Goal: Information Seeking & Learning: Learn about a topic

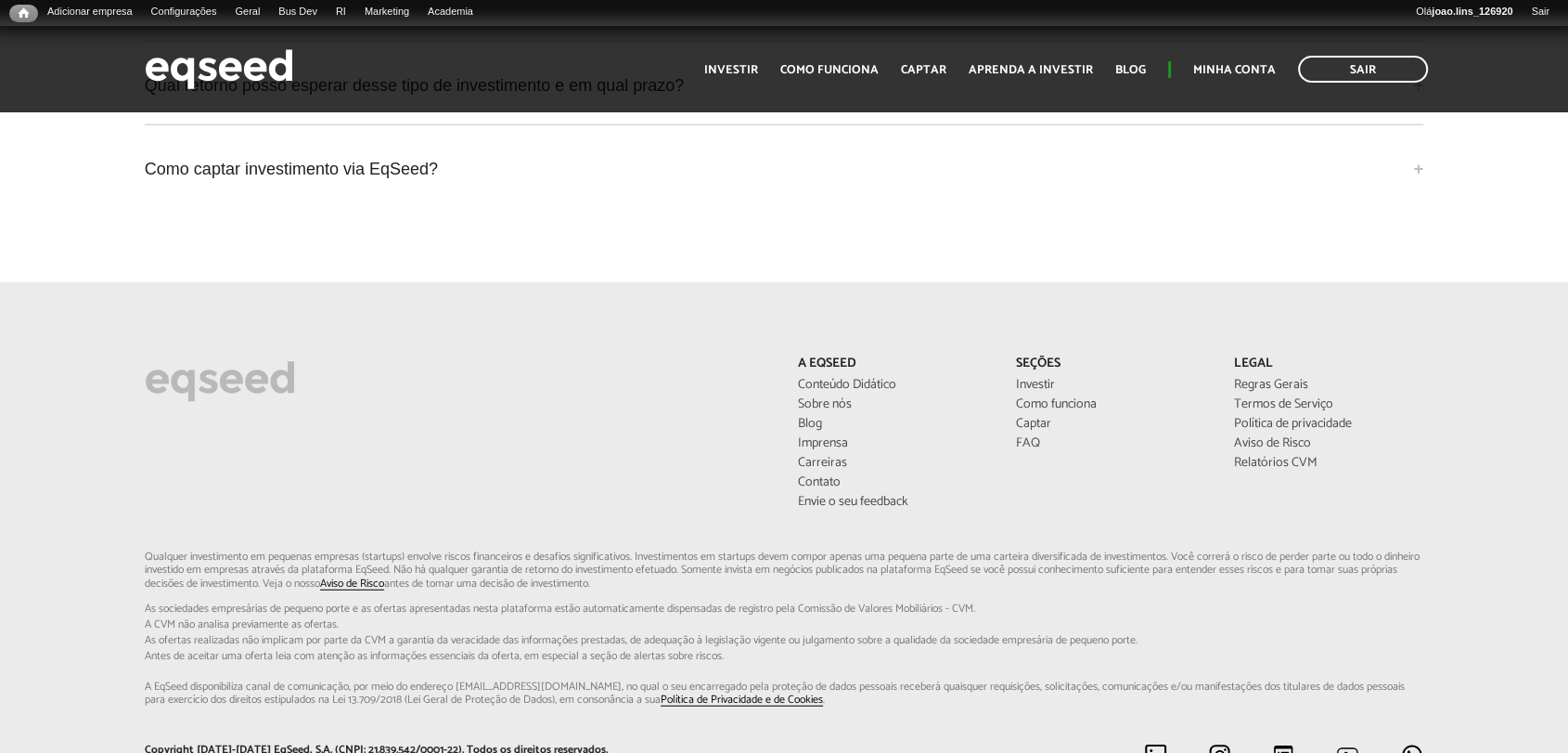
scroll to position [4729, 0]
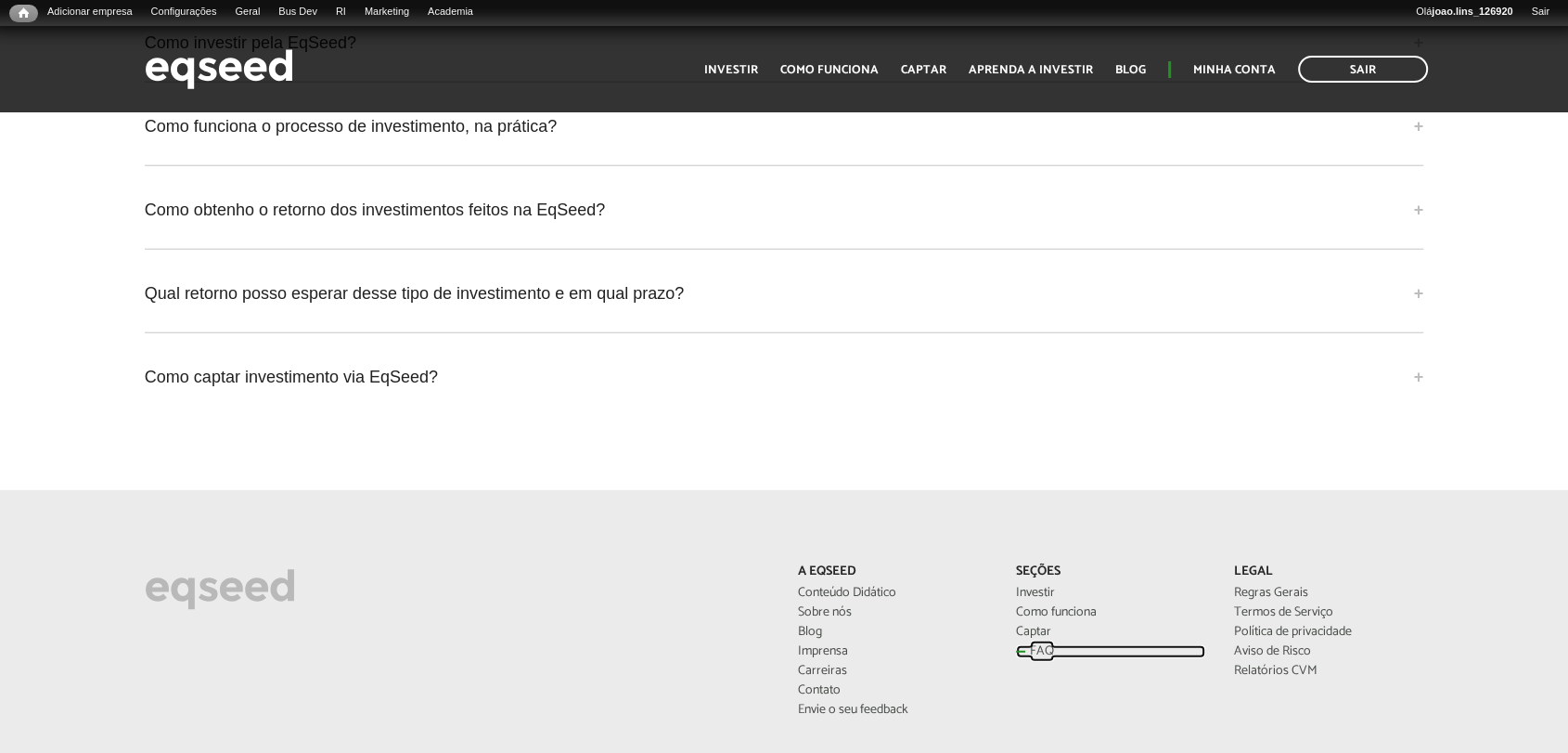
click at [1023, 649] on link "FAQ" at bounding box center [1111, 652] width 190 height 13
click at [1038, 650] on link "FAQ" at bounding box center [1111, 652] width 190 height 13
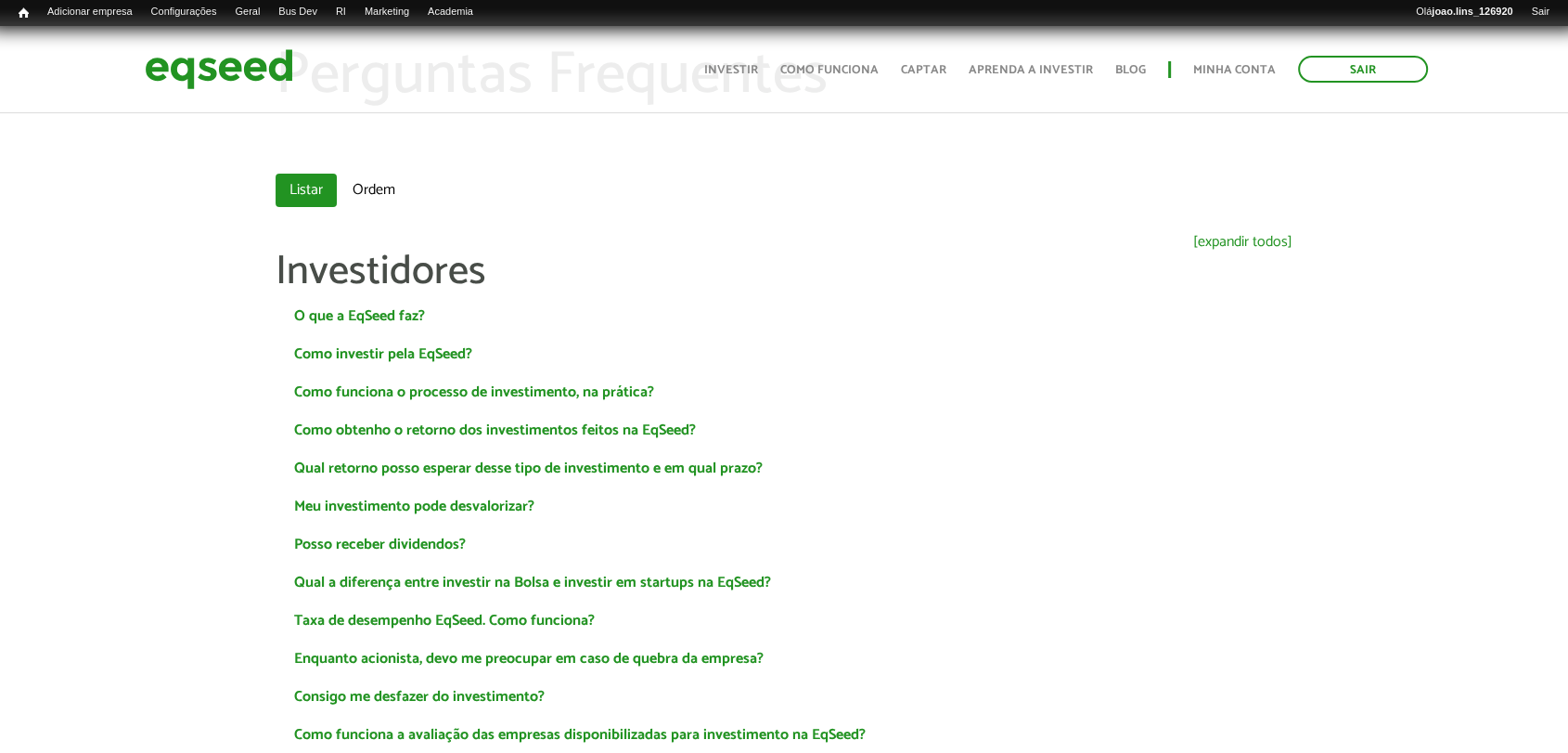
scroll to position [103, 0]
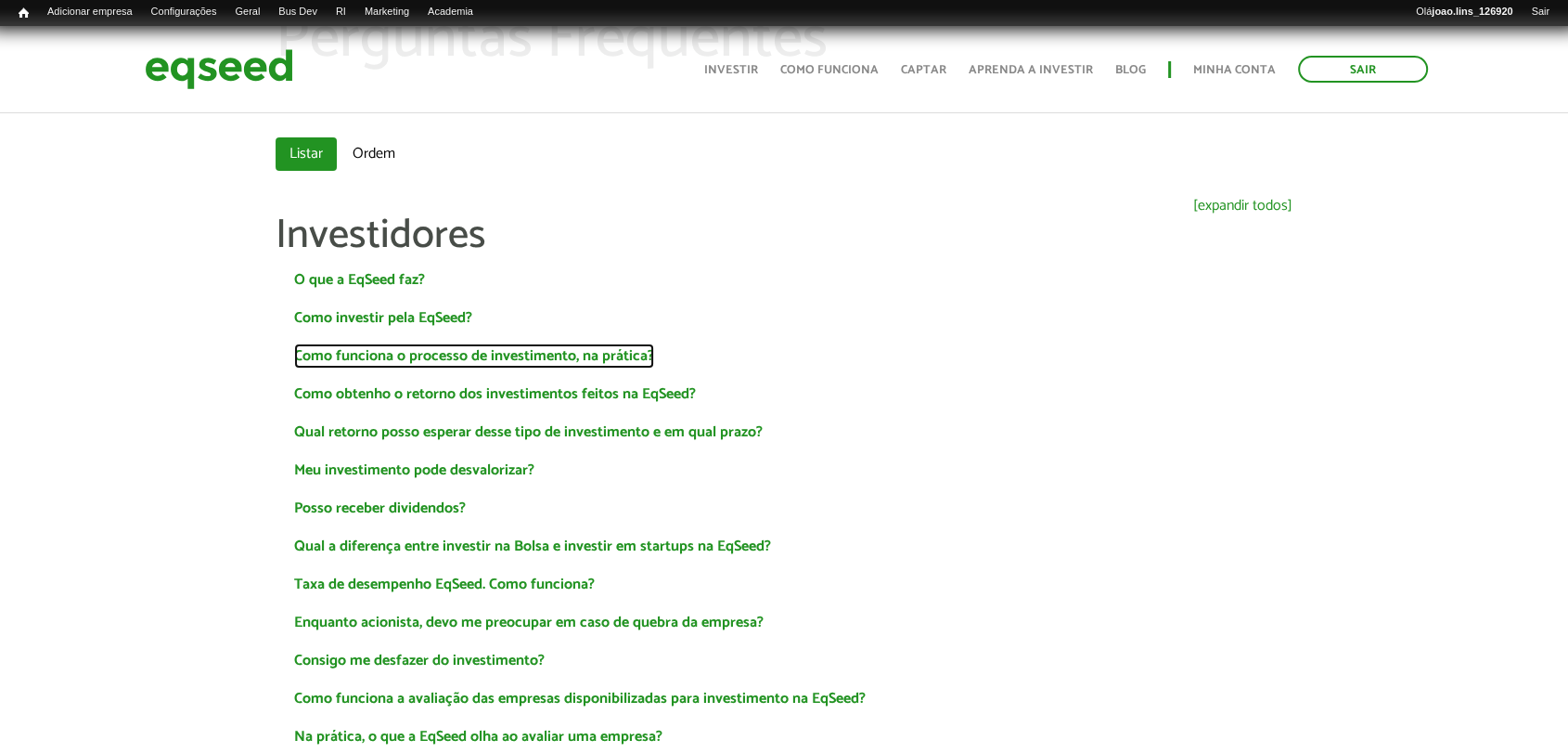
click at [474, 352] on link "Como funciona o processo de investimento, na prática?" at bounding box center [474, 357] width 360 height 15
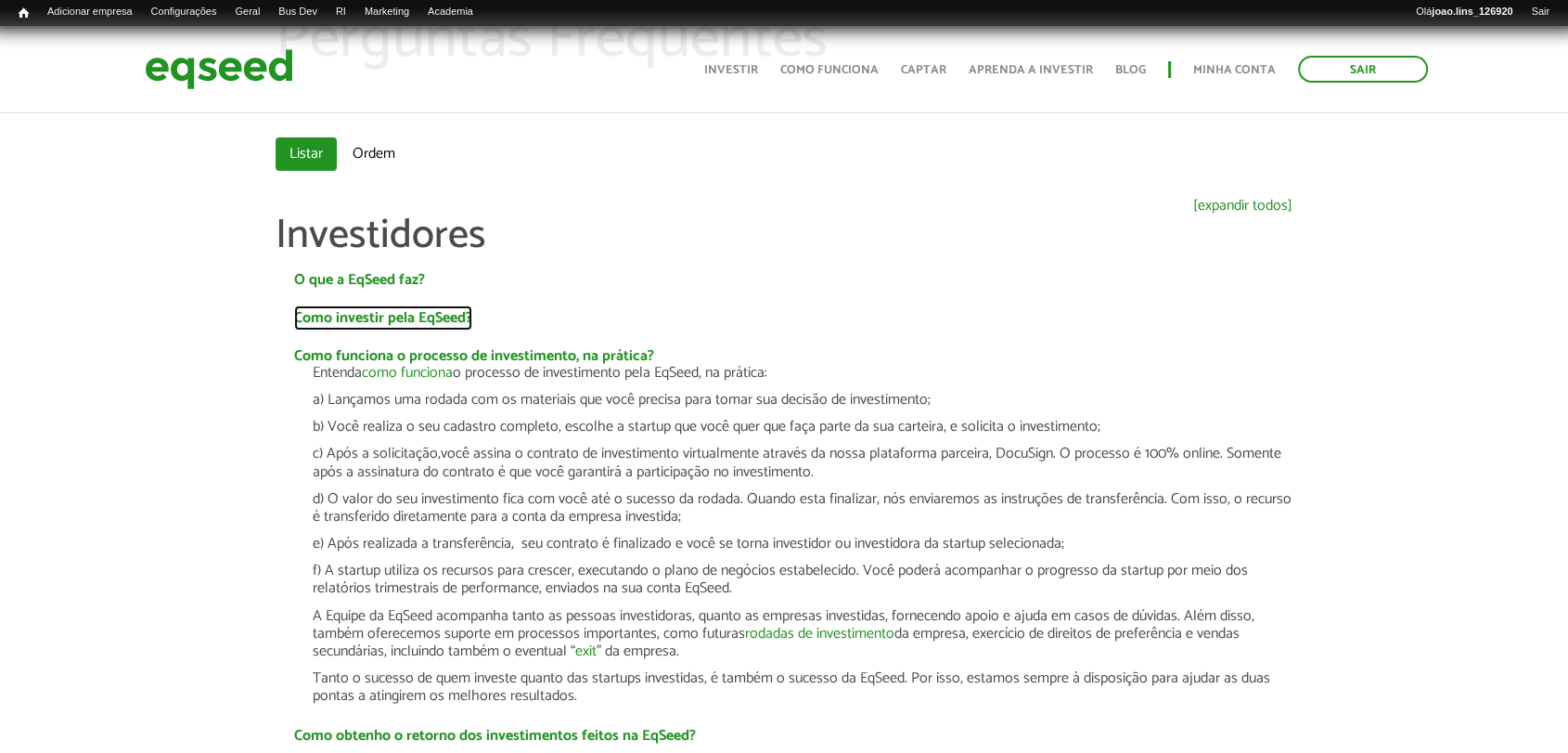
click at [428, 311] on link "Como investir pela EqSeed?" at bounding box center [383, 319] width 178 height 15
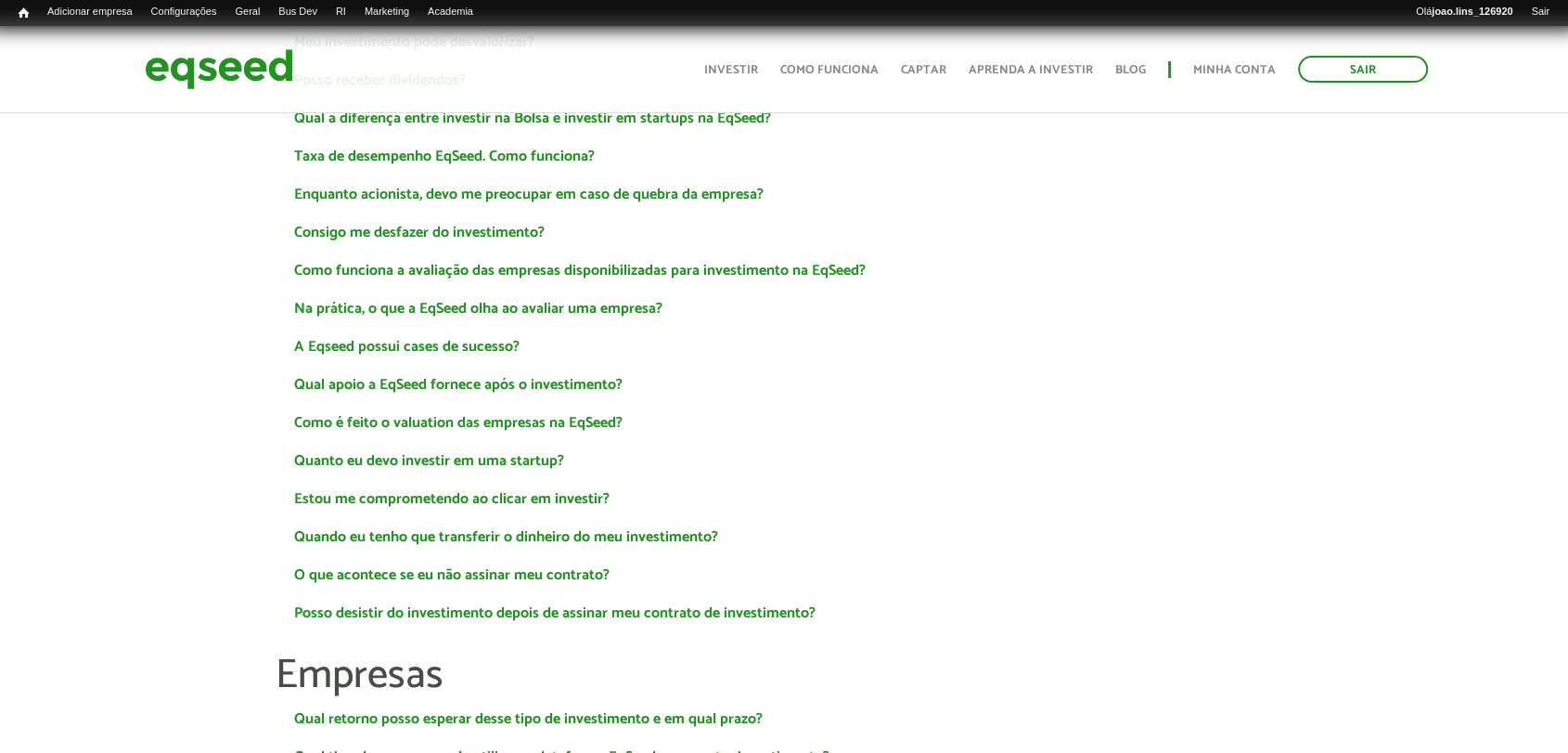
scroll to position [1032, 0]
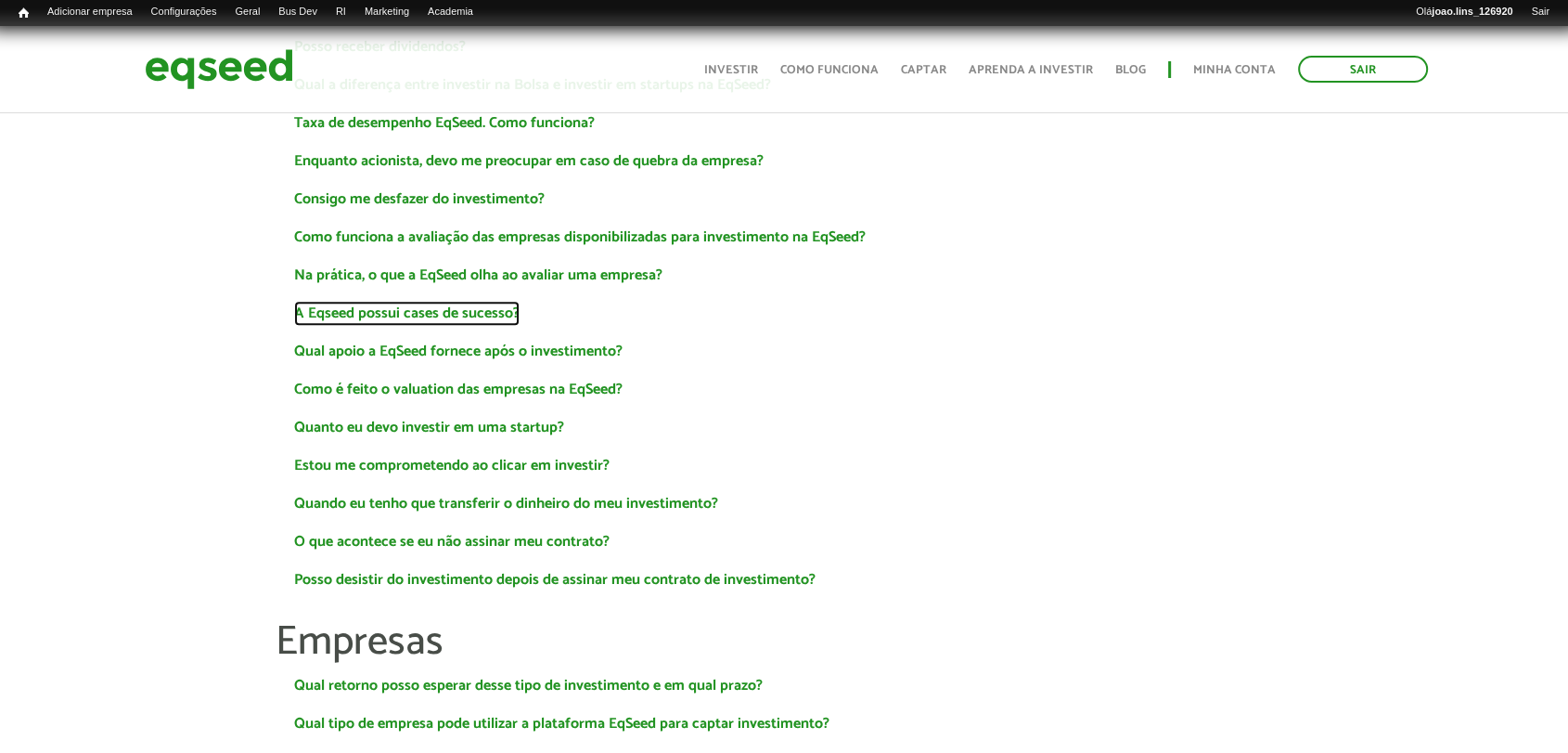
click at [401, 309] on link "A Eqseed possui cases de sucesso?" at bounding box center [407, 314] width 225 height 15
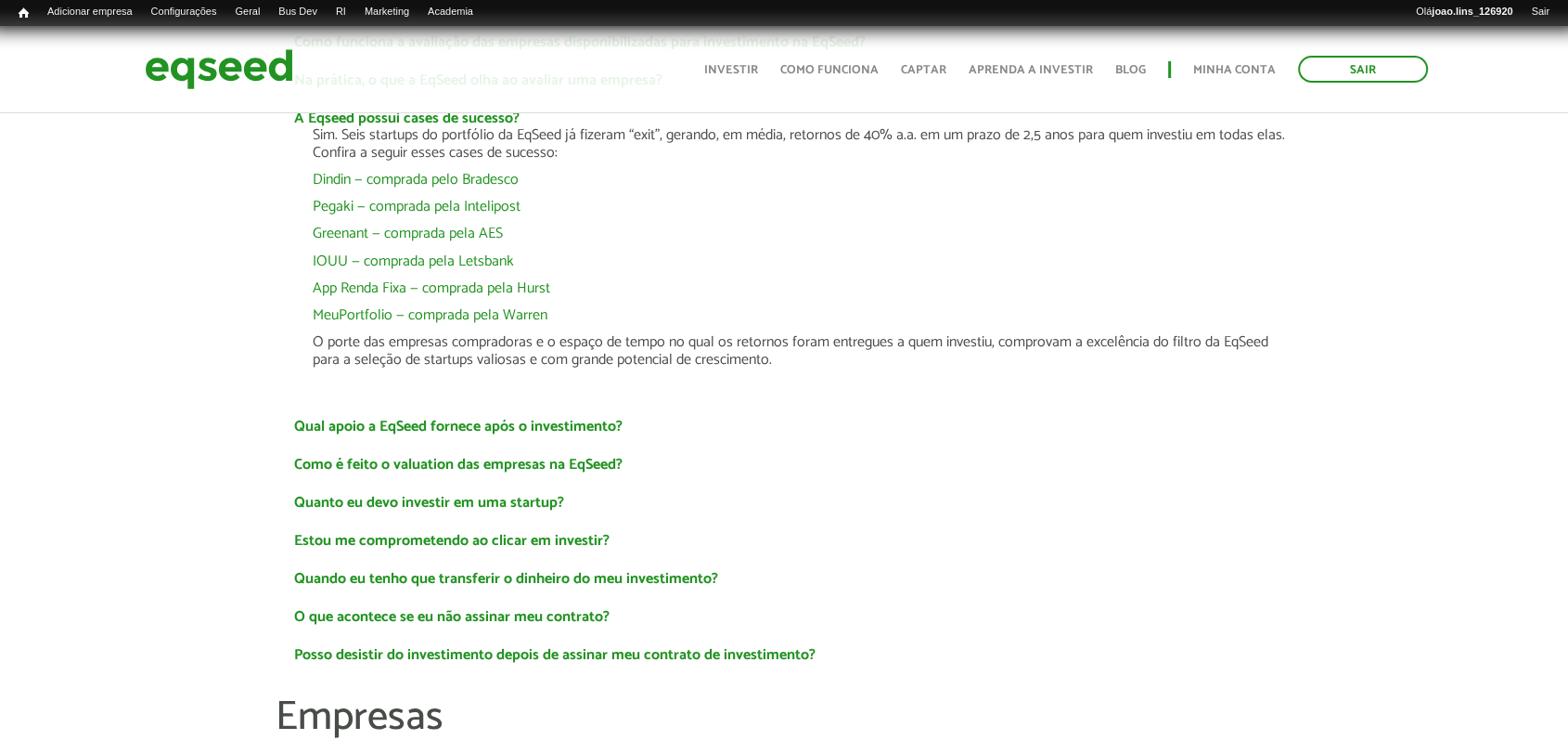
scroll to position [1238, 0]
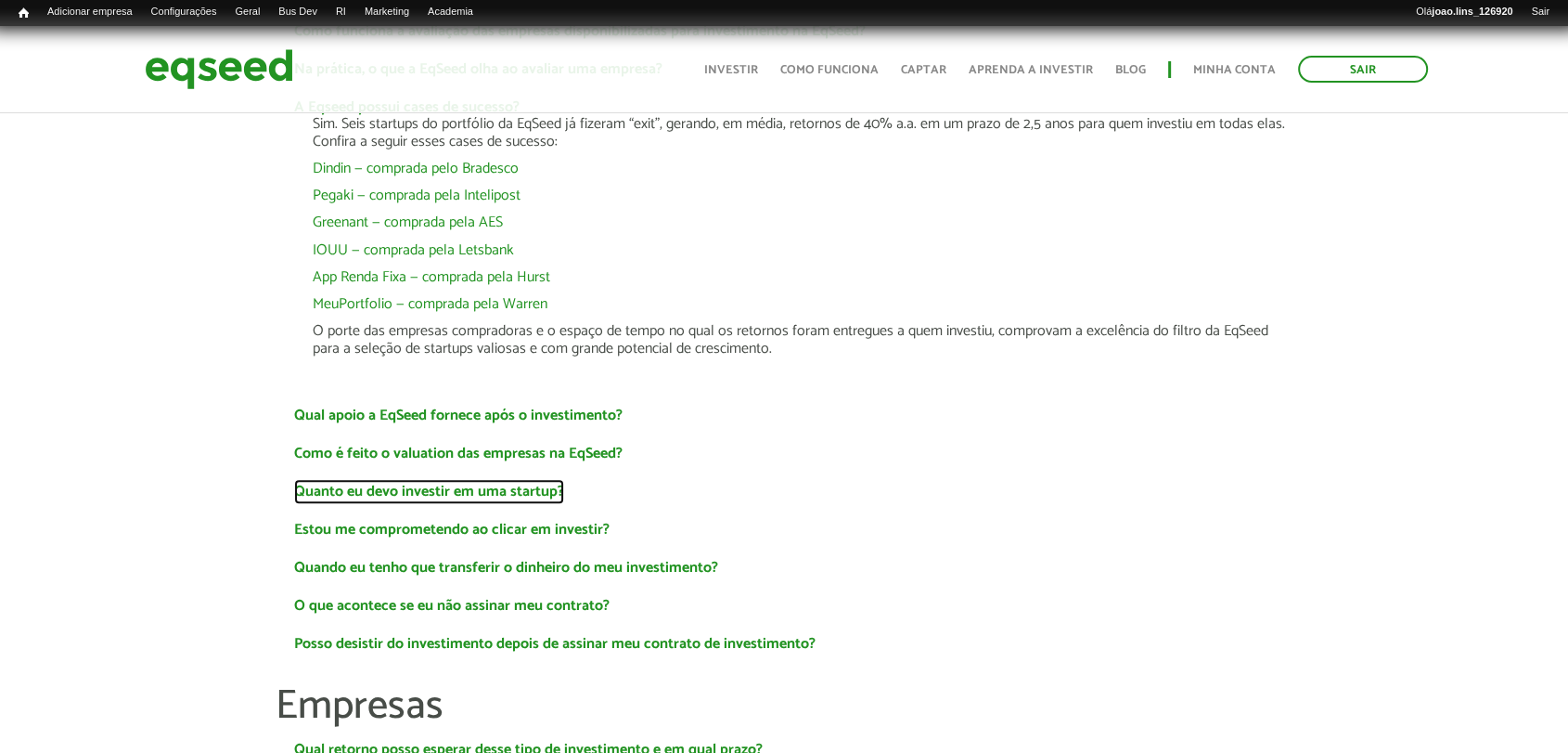
click at [367, 496] on link "Quanto eu devo investir em uma startup?" at bounding box center [430, 492] width 270 height 15
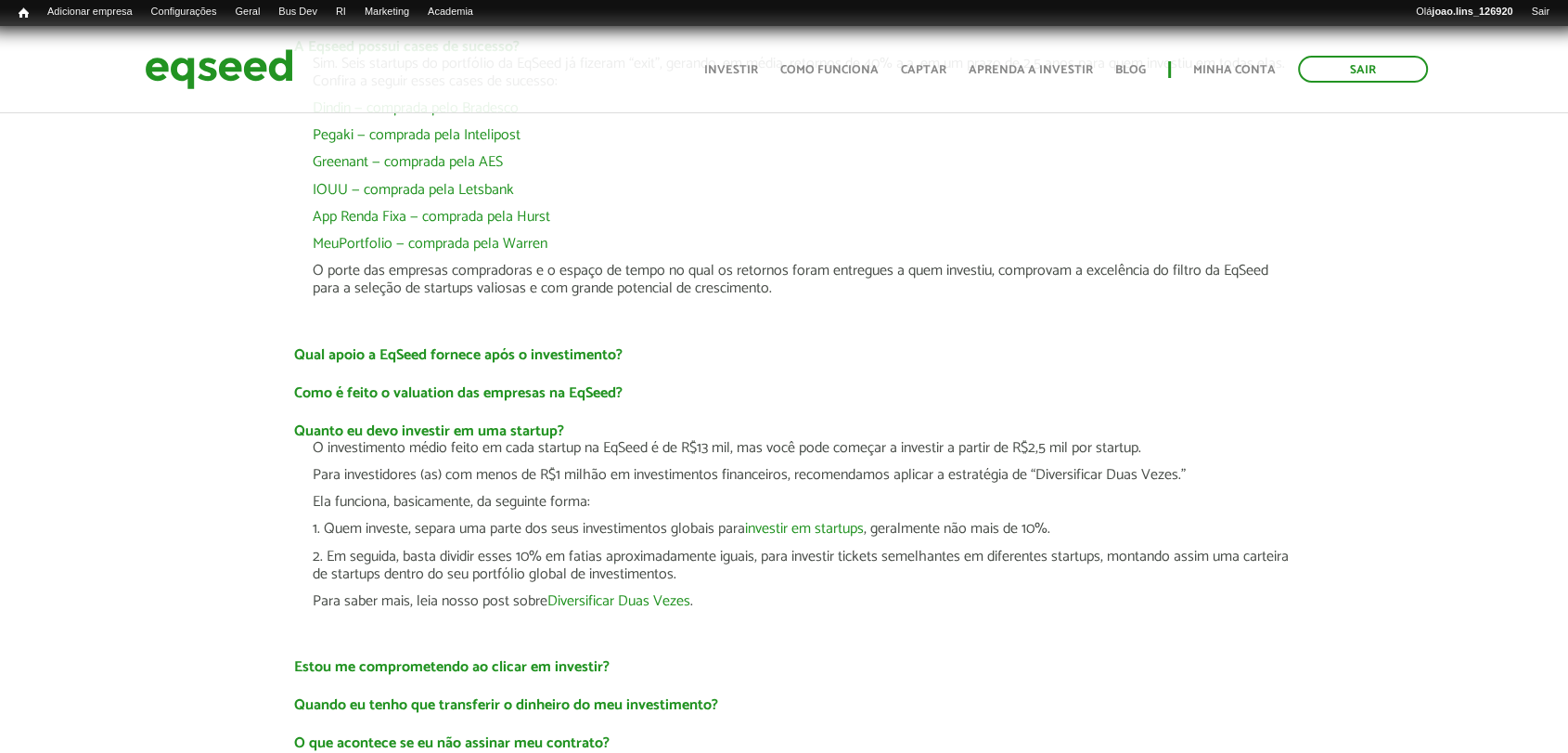
scroll to position [1443, 0]
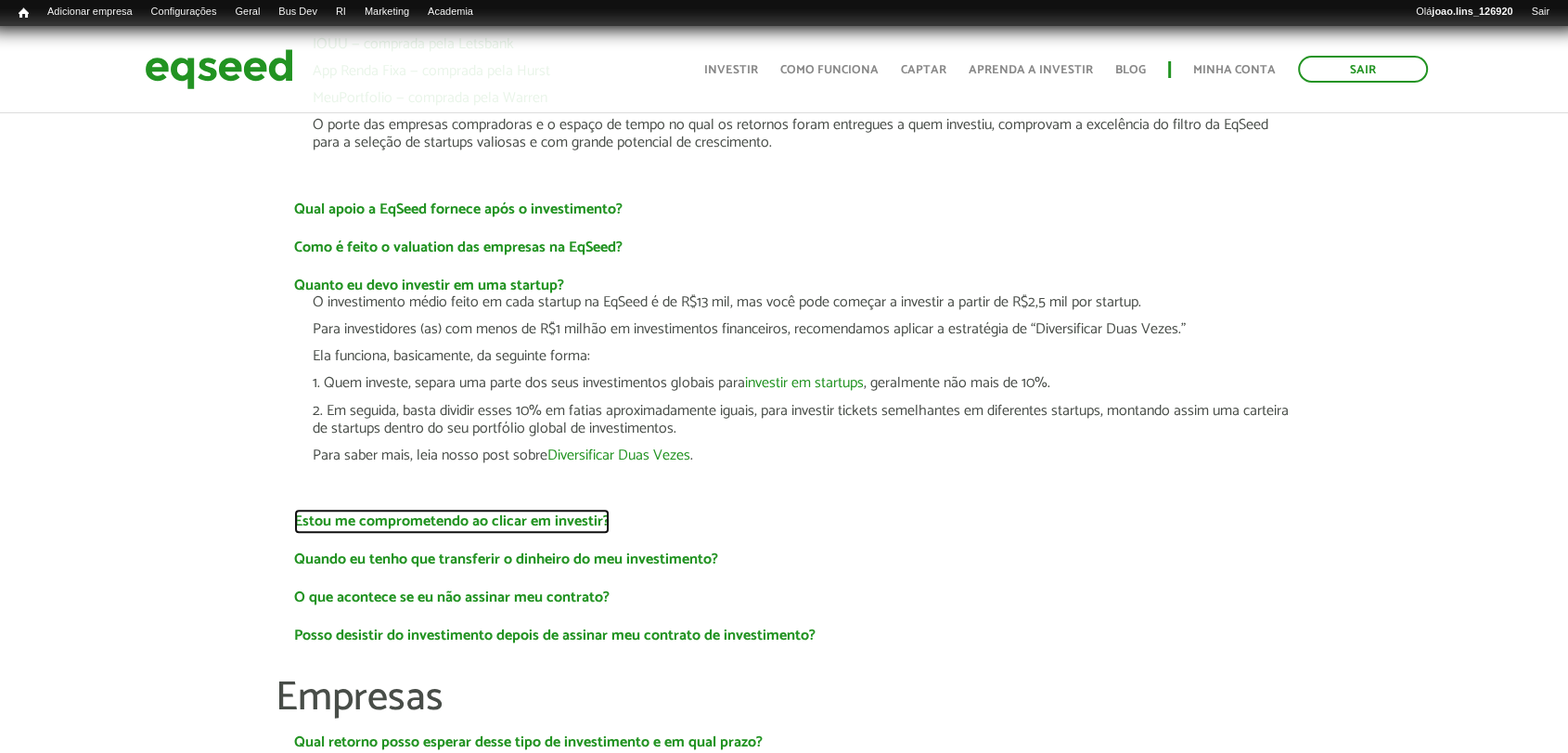
click at [384, 522] on link "Estou me comprometendo ao clicar em investir?" at bounding box center [452, 522] width 316 height 15
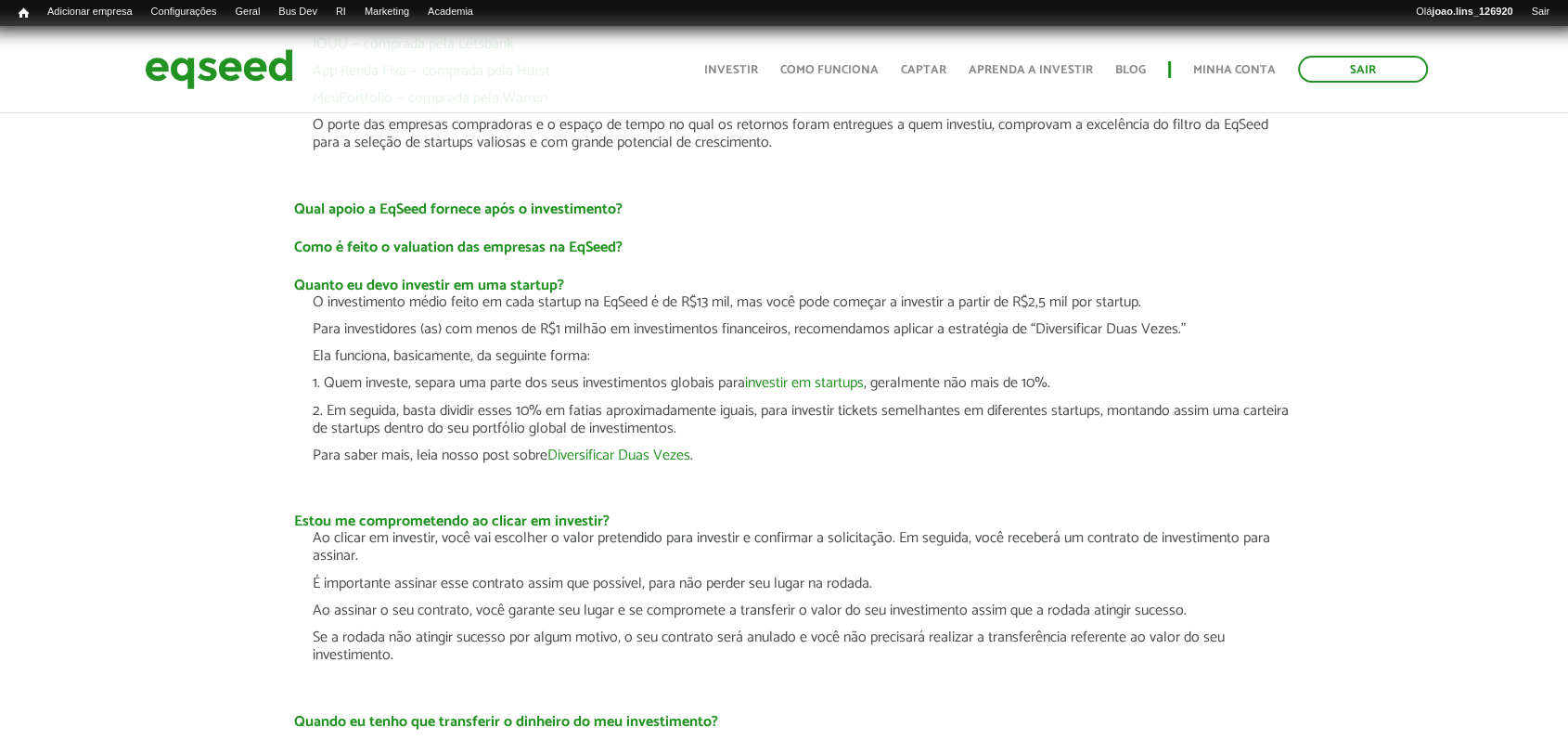
scroll to position [124, 0]
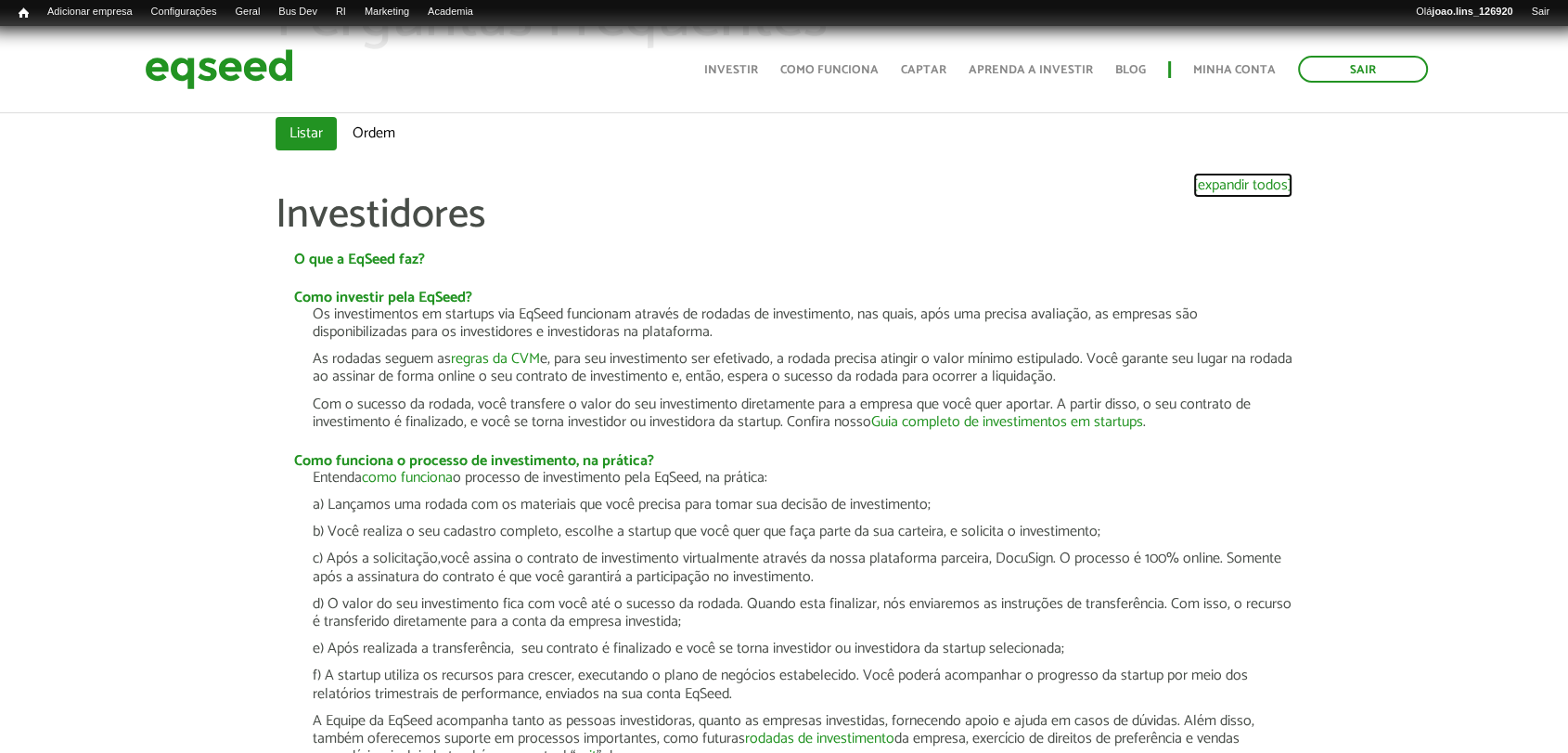
click at [1216, 187] on link "[expandir todos]" at bounding box center [1243, 185] width 99 height 15
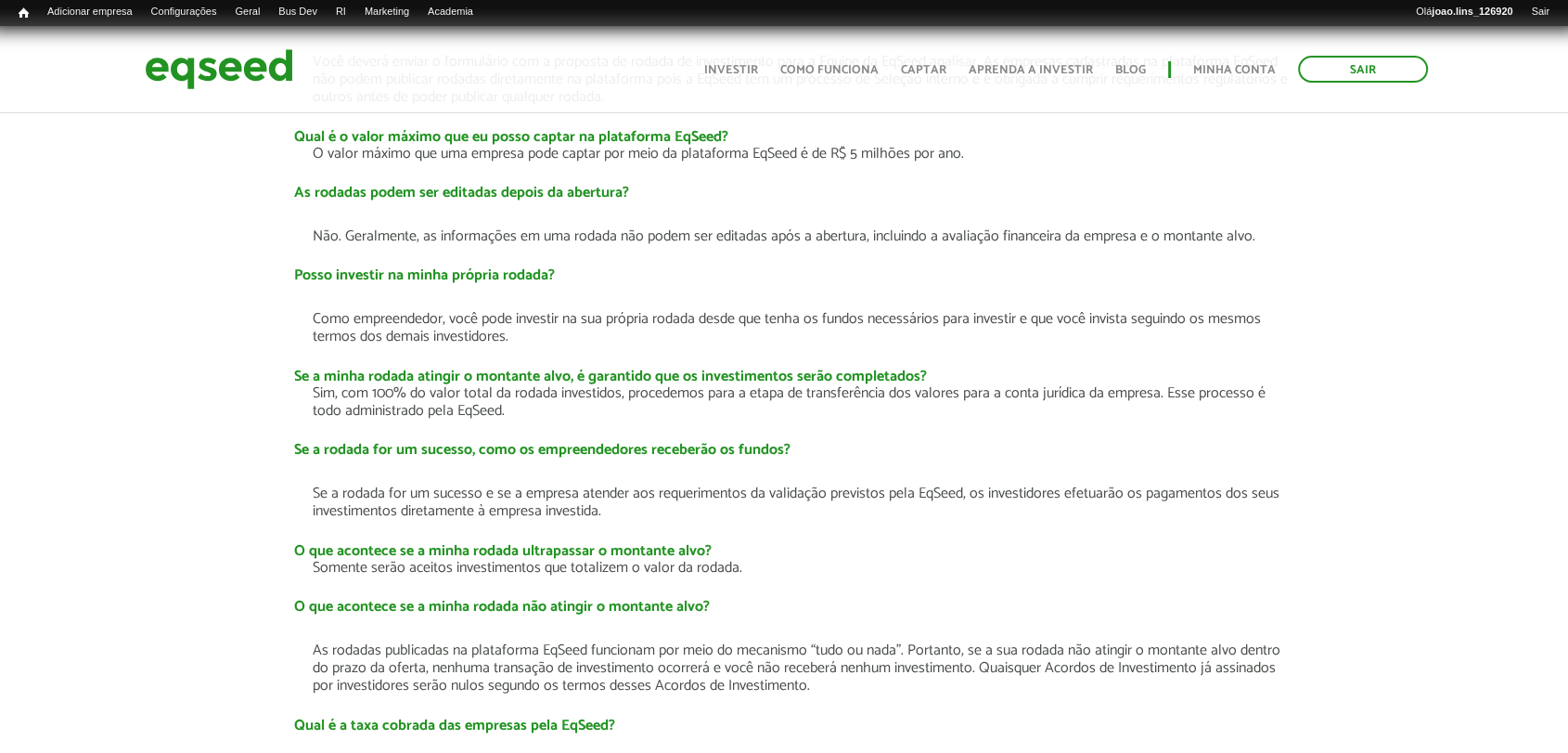
scroll to position [394, 0]
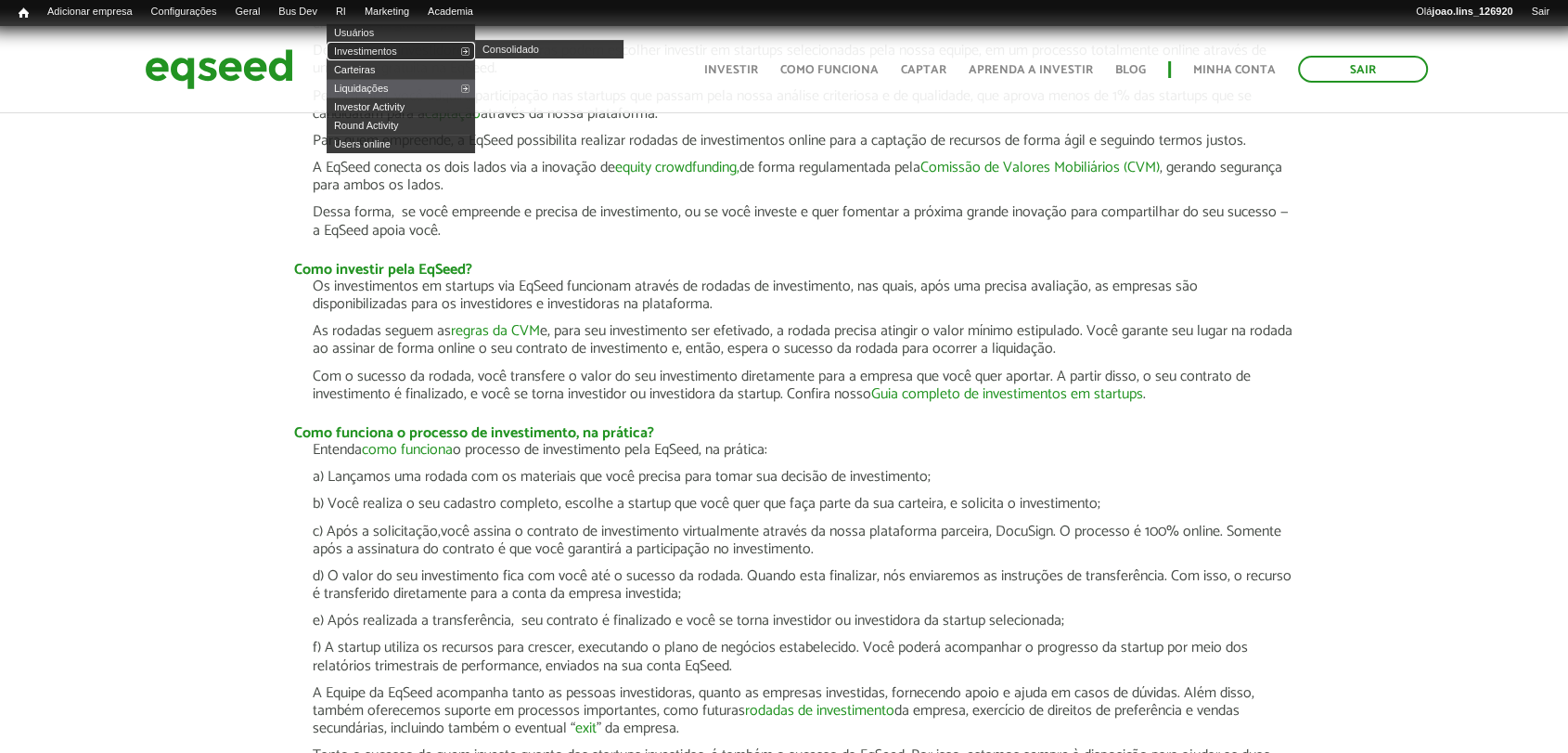
click at [384, 49] on link "Investimentos" at bounding box center [401, 51] width 148 height 19
